Goal: Task Accomplishment & Management: Use online tool/utility

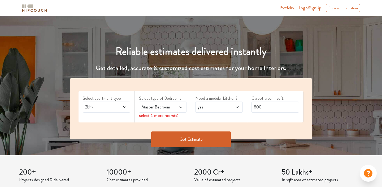
scroll to position [35, 0]
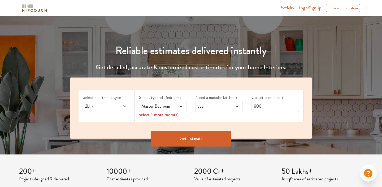
click at [211, 108] on span "yes" at bounding box center [212, 106] width 32 height 6
click at [130, 113] on div "Select apartment type 2bhk" at bounding box center [106, 106] width 56 height 32
click at [121, 108] on span at bounding box center [121, 106] width 11 height 6
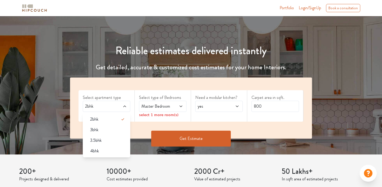
click at [121, 108] on span at bounding box center [121, 106] width 11 height 6
click at [166, 101] on div "Master Bedroom" at bounding box center [162, 106] width 47 height 11
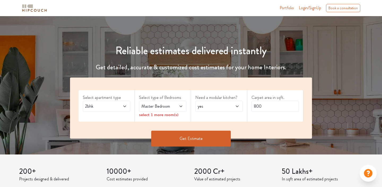
click at [227, 120] on div "Need a modular kitchen? yes" at bounding box center [219, 106] width 56 height 32
click at [205, 140] on button "Get Estimate" at bounding box center [191, 139] width 80 height 16
